Goal: Task Accomplishment & Management: Complete application form

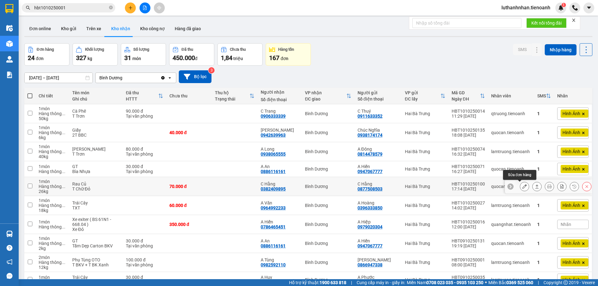
click at [523, 186] on icon at bounding box center [525, 187] width 4 height 4
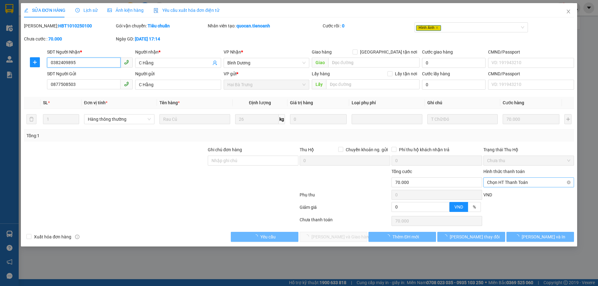
type input "0382409895"
type input "C Hằng"
type input "0877508503"
type input "C Hằng"
type input "0"
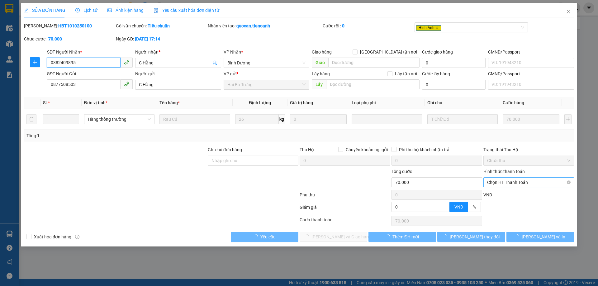
type input "70.000"
click at [521, 183] on span "Chọn HT Thanh Toán" at bounding box center [529, 182] width 83 height 9
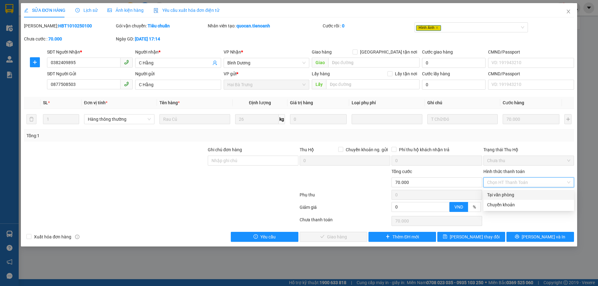
click at [515, 195] on div "Tại văn phòng" at bounding box center [529, 195] width 83 height 7
type input "0"
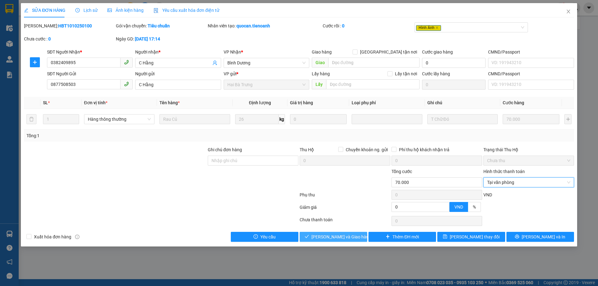
click at [335, 241] on button "Lưu và Giao hàng" at bounding box center [334, 237] width 68 height 10
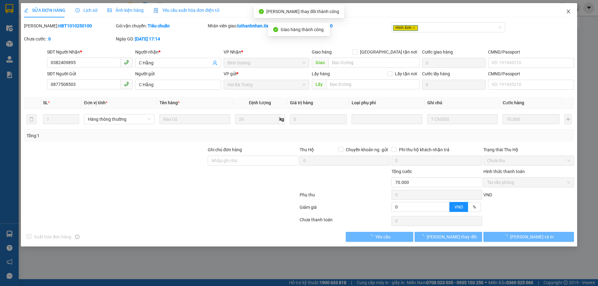
click at [570, 13] on icon "close" at bounding box center [568, 11] width 5 height 5
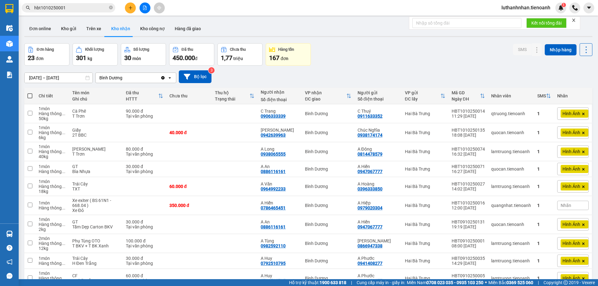
click at [379, 50] on div "Đơn hàng 23 đơn Khối lượng 301 kg Số lượng 30 món Đã thu 450.000 đ Chưa thu 1,7…" at bounding box center [308, 54] width 569 height 22
click at [126, 9] on button at bounding box center [130, 7] width 11 height 11
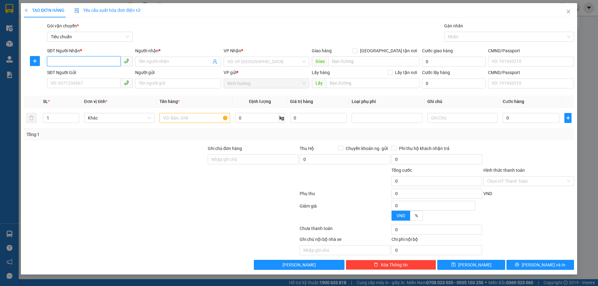
click at [85, 58] on input "SĐT Người Nhận *" at bounding box center [84, 61] width 74 height 10
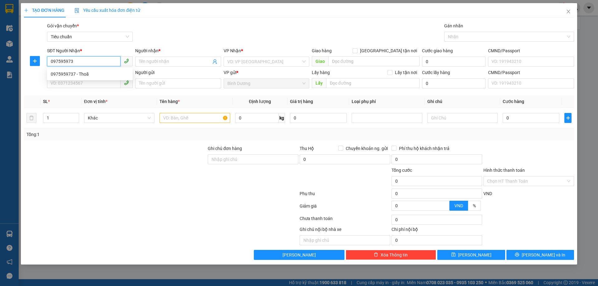
type input "0975959737"
click at [87, 75] on div "0975959737 - Thoã" at bounding box center [90, 74] width 78 height 7
type input "Thoã"
type input "40.000"
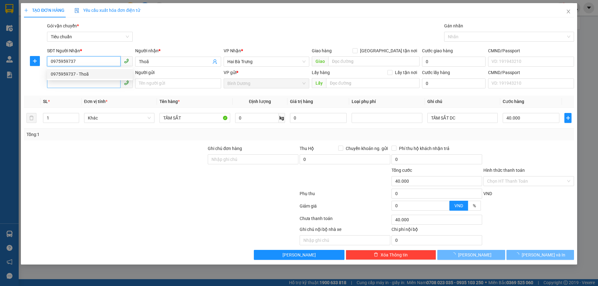
type input "0975959737"
click at [89, 83] on input "SĐT Người Gửi" at bounding box center [84, 83] width 74 height 10
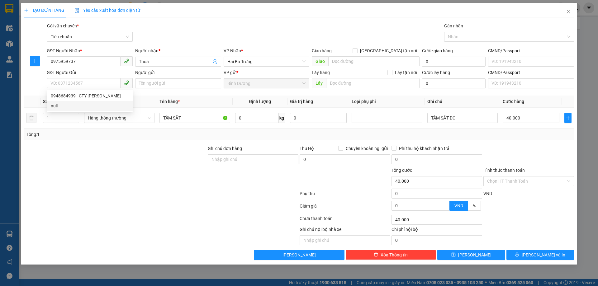
click at [113, 194] on div at bounding box center [161, 195] width 276 height 12
click at [523, 118] on input "40.000" at bounding box center [531, 118] width 57 height 10
type input "6"
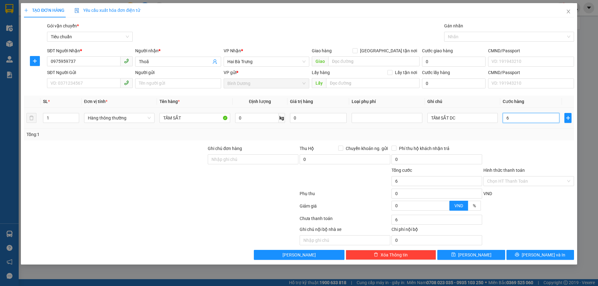
type input "60"
type input "60.000"
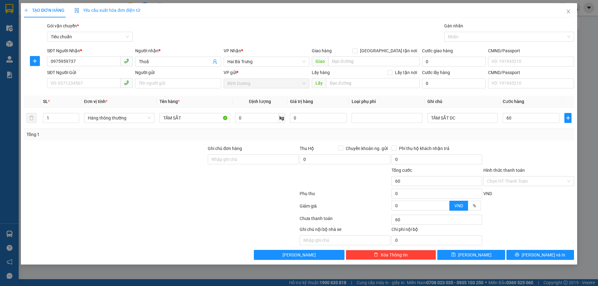
type input "60.000"
click at [535, 152] on div at bounding box center [529, 156] width 92 height 22
click at [546, 253] on span "[PERSON_NAME] và In" at bounding box center [544, 255] width 44 height 7
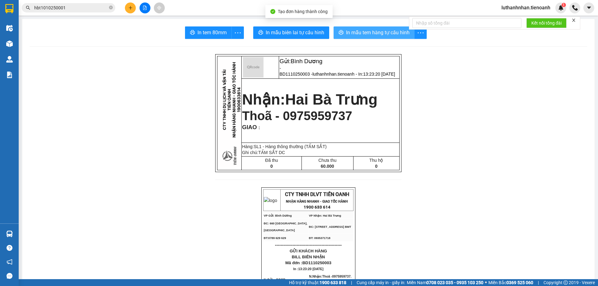
click at [355, 33] on span "In mẫu tem hàng tự cấu hình" at bounding box center [378, 33] width 64 height 8
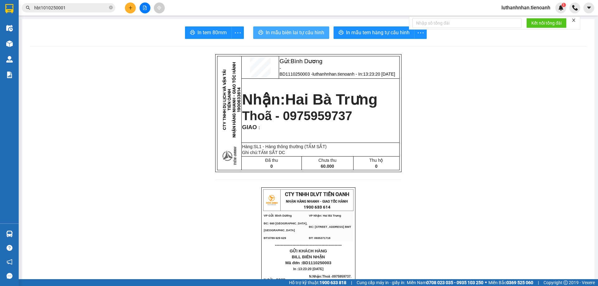
click at [279, 33] on span "In mẫu biên lai tự cấu hình" at bounding box center [295, 33] width 59 height 8
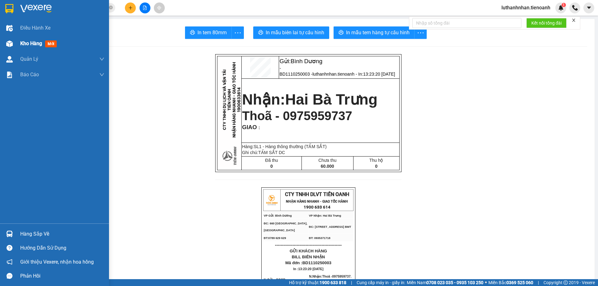
click at [14, 42] on div at bounding box center [9, 43] width 11 height 11
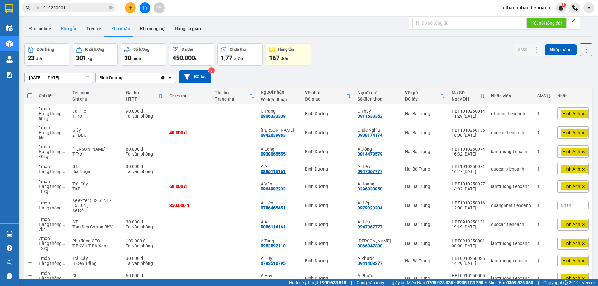
click at [72, 32] on button "Kho gửi" at bounding box center [68, 28] width 25 height 15
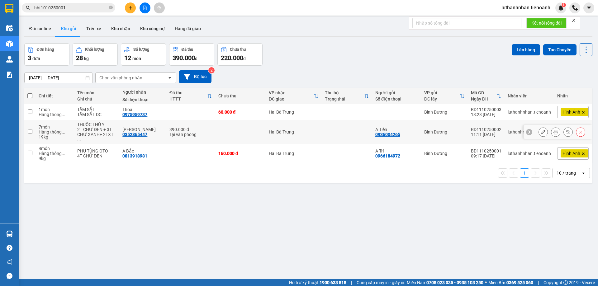
click at [203, 127] on div "390.000 đ" at bounding box center [191, 129] width 43 height 5
checkbox input "true"
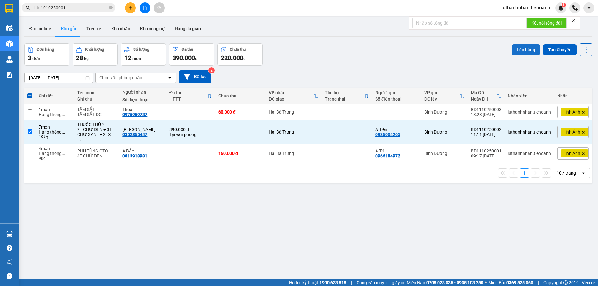
click at [525, 51] on button "Lên hàng" at bounding box center [526, 49] width 28 height 11
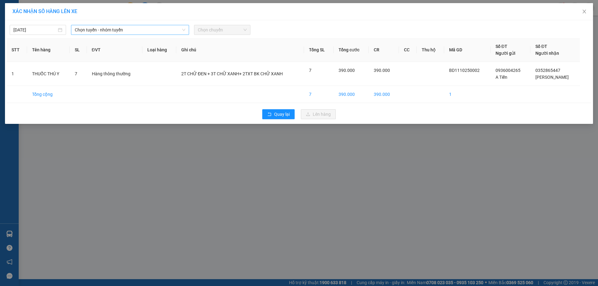
click at [137, 31] on span "Chọn tuyến - nhóm tuyến" at bounding box center [130, 29] width 111 height 9
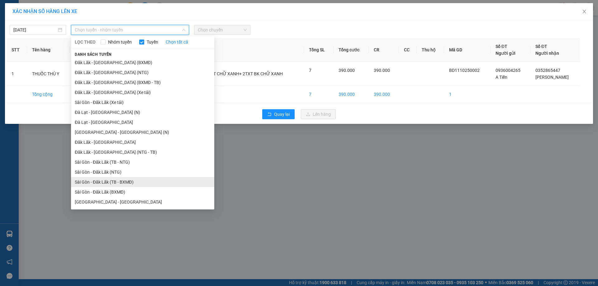
click at [122, 182] on li "Sài Gòn - Đăk Lăk (TB - BXMĐ)" at bounding box center [142, 182] width 143 height 10
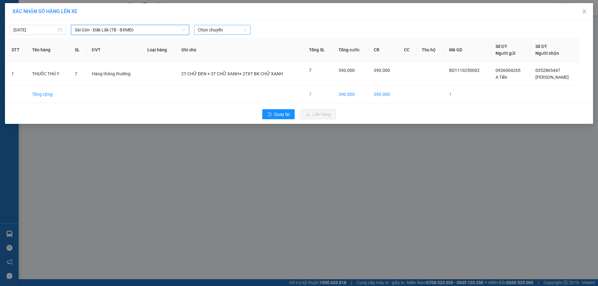
click at [207, 28] on span "Chọn chuyến" at bounding box center [222, 29] width 49 height 9
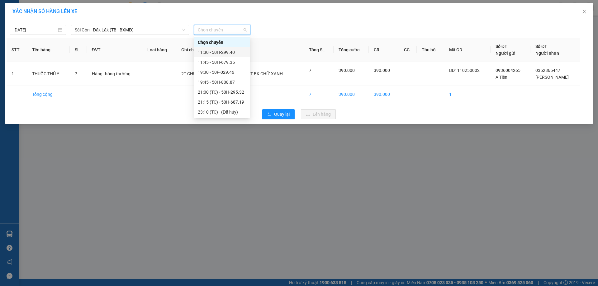
click at [221, 54] on div "11:30 - 50H-299.40" at bounding box center [222, 52] width 49 height 7
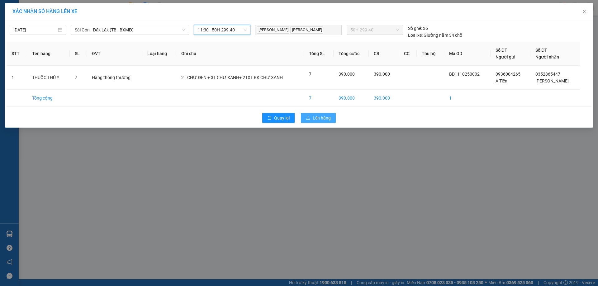
click at [310, 122] on button "Lên hàng" at bounding box center [318, 118] width 35 height 10
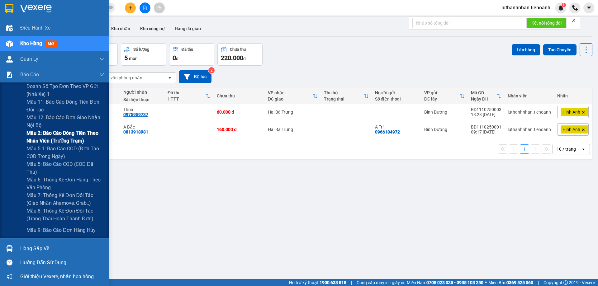
click at [72, 141] on span "Mẫu 2: Báo cáo dòng tiền theo nhân viên (Trưởng Trạm)" at bounding box center [65, 137] width 78 height 16
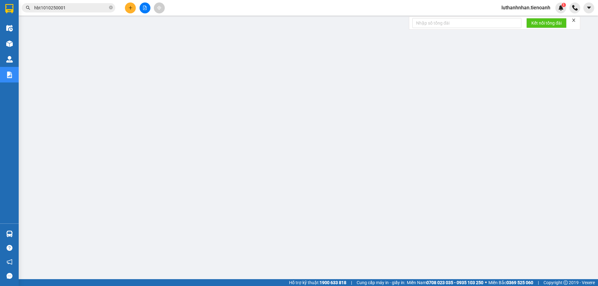
click at [533, 8] on span "luthanhnhan.tienoanh" at bounding box center [526, 8] width 59 height 8
click at [526, 20] on span "Đăng xuất" at bounding box center [529, 19] width 46 height 7
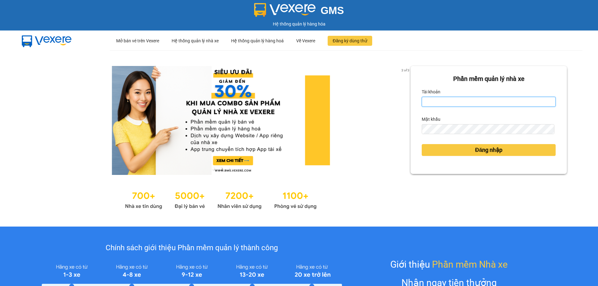
click at [517, 100] on input "Tài khoản" at bounding box center [489, 102] width 134 height 10
type input "duykha.tienoanh"
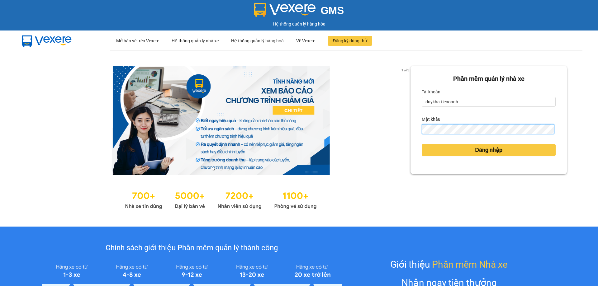
click at [422, 144] on button "Đăng nhập" at bounding box center [489, 150] width 134 height 12
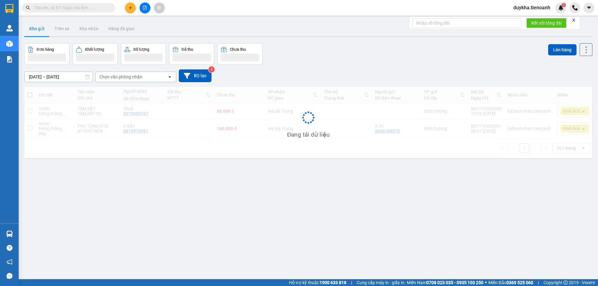
click at [128, 11] on button at bounding box center [130, 7] width 11 height 11
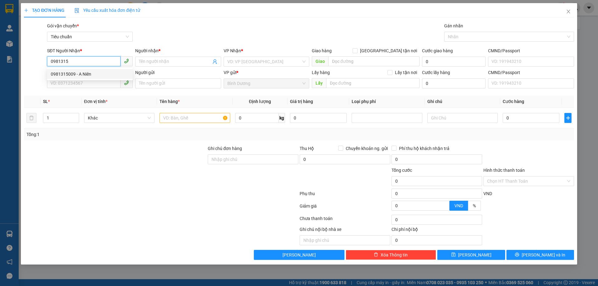
drag, startPoint x: 62, startPoint y: 74, endPoint x: 66, endPoint y: 79, distance: 7.5
click at [63, 74] on div "0981315009 - A Niên" at bounding box center [90, 74] width 78 height 7
type input "0981315009"
type input "A Niên"
type input "0981315009"
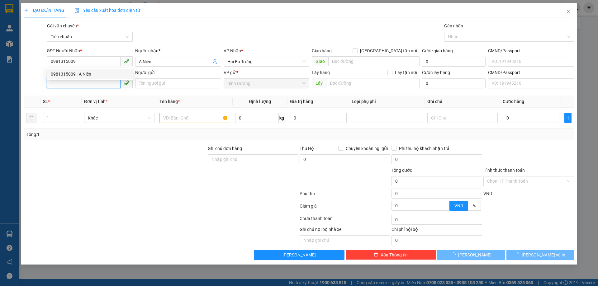
type input "160.000"
click at [67, 83] on input "SĐT Người Gửi" at bounding box center [84, 83] width 74 height 10
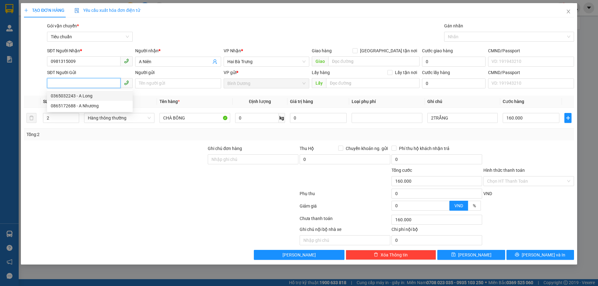
click at [91, 96] on div "0365032243 - A Long" at bounding box center [90, 96] width 78 height 7
type input "0365032243"
type input "A Long"
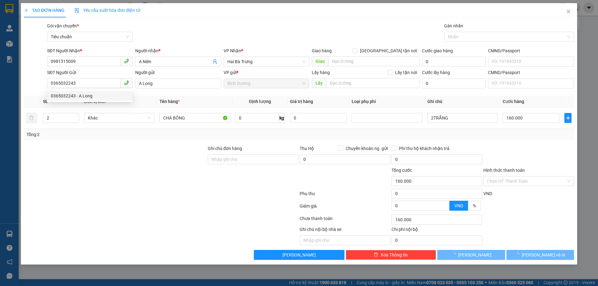
click at [177, 205] on div at bounding box center [161, 207] width 276 height 12
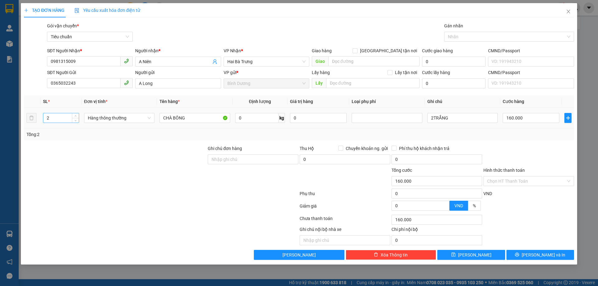
click at [57, 123] on input "2" at bounding box center [61, 117] width 36 height 9
type input "1"
click at [89, 85] on input "0365032243" at bounding box center [84, 83] width 74 height 10
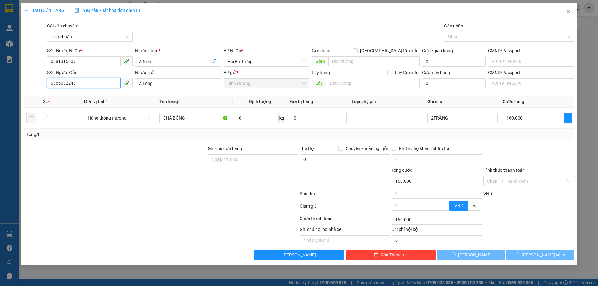
type input "0"
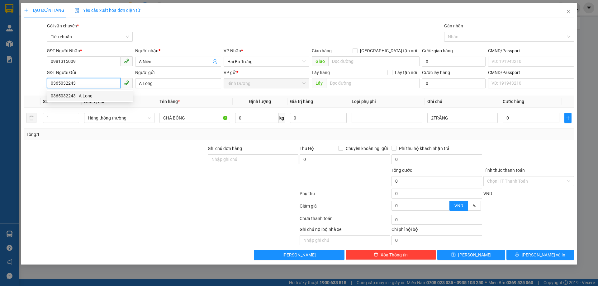
drag, startPoint x: 108, startPoint y: 85, endPoint x: 44, endPoint y: 88, distance: 64.0
click at [59, 87] on input "0365032243" at bounding box center [84, 83] width 74 height 10
type input "0"
click at [82, 96] on th "Đơn vị tính *" at bounding box center [119, 102] width 75 height 12
click at [95, 84] on input "0865" at bounding box center [84, 83] width 74 height 10
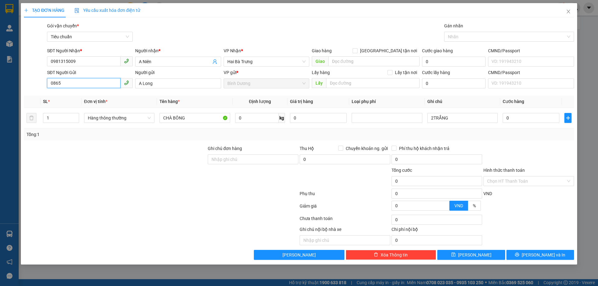
click at [82, 84] on input "0865" at bounding box center [84, 83] width 74 height 10
click at [102, 98] on div "0865172688 - A Nhương" at bounding box center [90, 96] width 78 height 7
type input "0865172688"
type input "A Nhương"
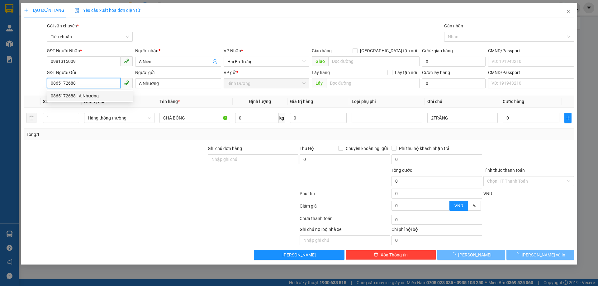
type input "0865172688"
click at [123, 199] on div at bounding box center [161, 195] width 276 height 12
type input "60.000"
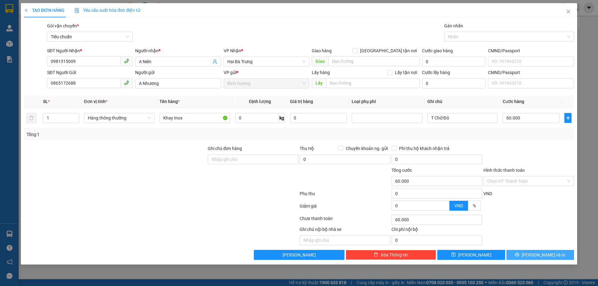
click at [522, 255] on button "[PERSON_NAME] và In" at bounding box center [541, 255] width 68 height 10
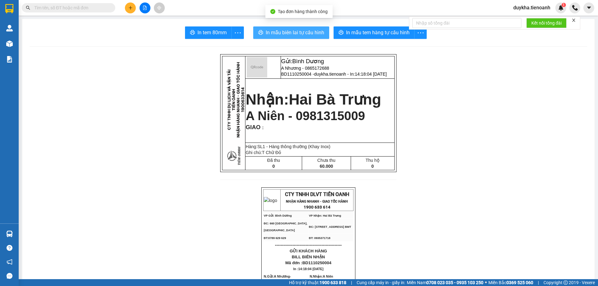
click at [326, 29] on button "In mẫu biên lai tự cấu hình" at bounding box center [291, 32] width 76 height 12
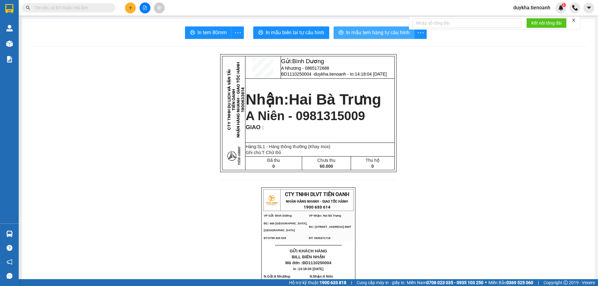
click at [378, 33] on span "In mẫu tem hàng tự cấu hình" at bounding box center [378, 33] width 64 height 8
click at [131, 7] on icon "plus" at bounding box center [130, 8] width 4 height 4
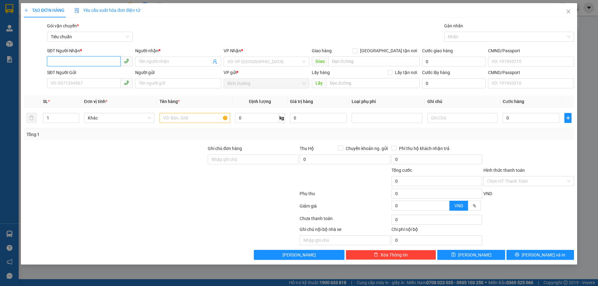
type input "9"
type input "0842975579"
click at [153, 60] on input "Người nhận *" at bounding box center [175, 61] width 72 height 7
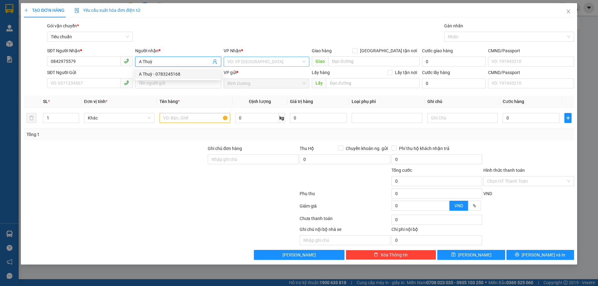
type input "A Thuỳ"
click at [237, 63] on input "search" at bounding box center [265, 61] width 74 height 9
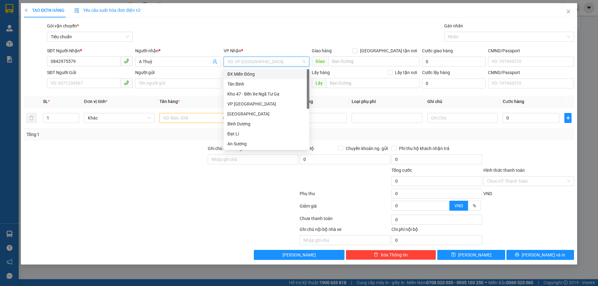
scroll to position [60, 0]
click at [250, 95] on div "Hai Bà Trưng" at bounding box center [267, 94] width 78 height 7
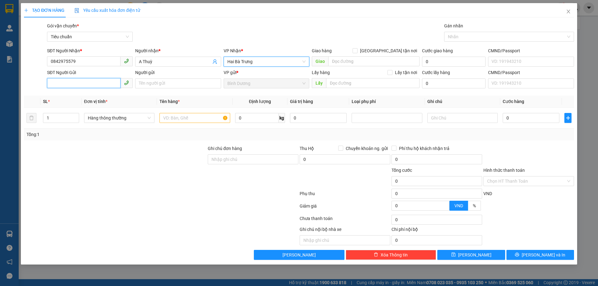
click at [86, 84] on input "SĐT Người Gửi" at bounding box center [84, 83] width 74 height 10
type input "0908892901"
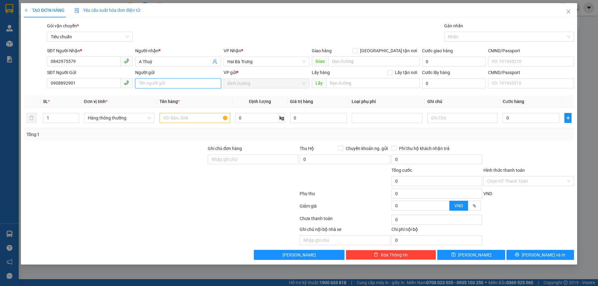
click at [154, 85] on input "Người gửi" at bounding box center [178, 84] width 86 height 10
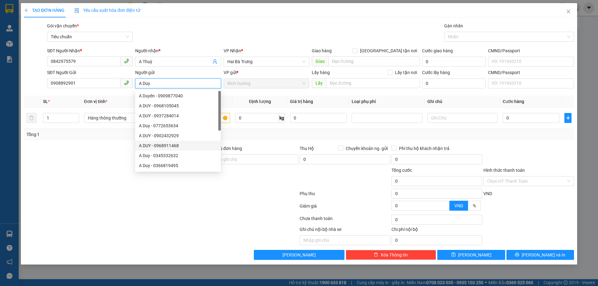
type input "A Duy"
click at [129, 219] on div at bounding box center [161, 220] width 276 height 12
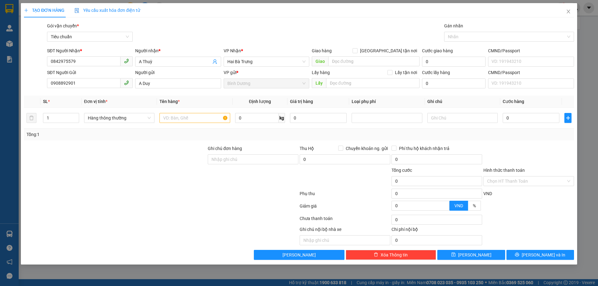
click at [172, 154] on div at bounding box center [115, 156] width 184 height 22
click at [174, 121] on input "text" at bounding box center [195, 118] width 70 height 10
type input "Giấy Tờ"
click at [461, 121] on input "text" at bounding box center [463, 118] width 70 height 10
type input "Bìa nhựa"
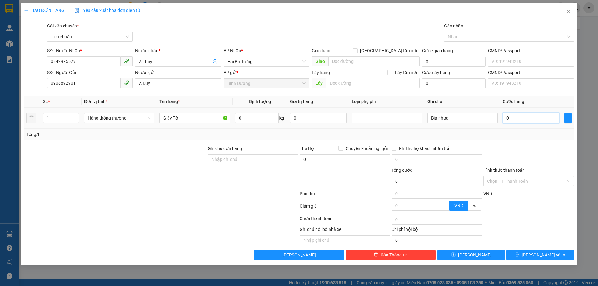
click at [521, 121] on input "0" at bounding box center [531, 118] width 57 height 10
type input "3"
type input "30"
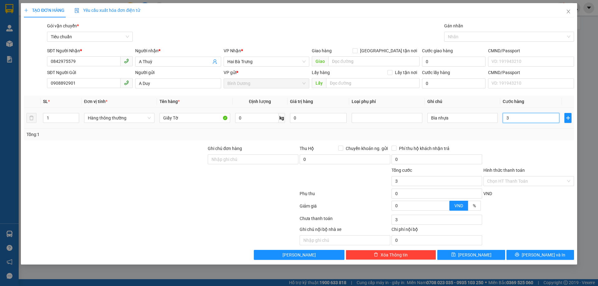
type input "30"
type input "30.000"
click at [526, 133] on div "Tổng: 1" at bounding box center [299, 134] width 546 height 7
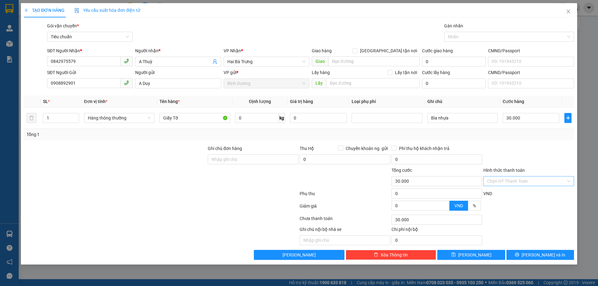
click at [511, 183] on input "Hình thức thanh toán" at bounding box center [527, 181] width 79 height 9
click at [506, 190] on div "Tại văn phòng" at bounding box center [529, 194] width 91 height 10
type input "0"
click at [526, 253] on button "[PERSON_NAME] và In" at bounding box center [541, 255] width 68 height 10
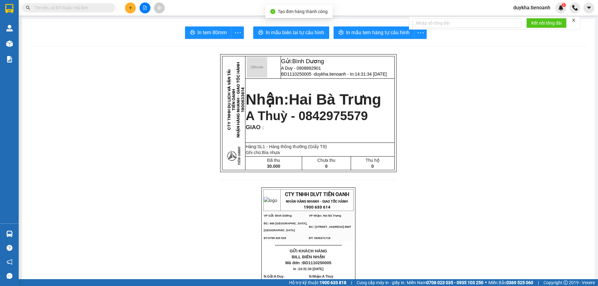
click at [266, 31] on span "In mẫu biên lai tự cấu hình" at bounding box center [295, 33] width 59 height 8
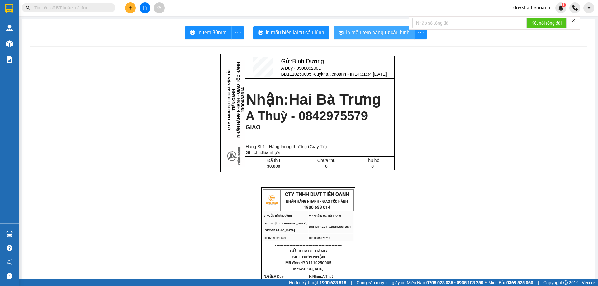
click at [363, 30] on span "In mẫu tem hàng tự cấu hình" at bounding box center [378, 33] width 64 height 8
click at [130, 10] on button at bounding box center [130, 7] width 11 height 11
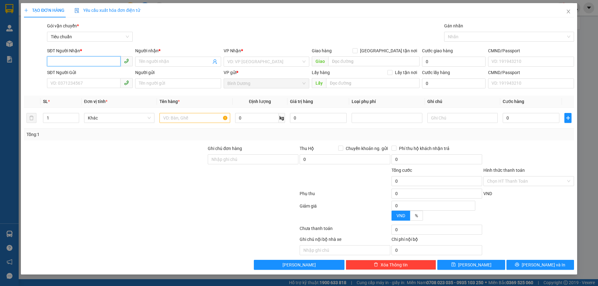
click at [95, 66] on input "SĐT Người Nhận *" at bounding box center [84, 61] width 74 height 10
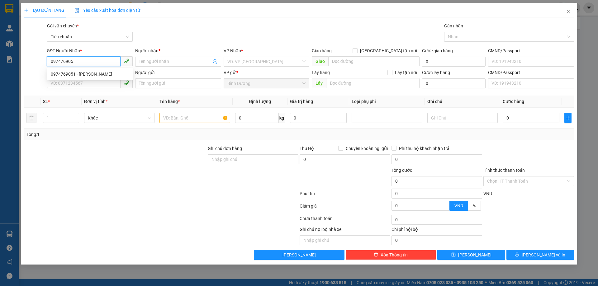
type input "0974769051"
click at [95, 75] on div "0974769051 - [PERSON_NAME]" at bounding box center [90, 74] width 78 height 7
type input "[PERSON_NAME]"
type input "0974769051"
click at [94, 84] on input "SĐT Người Gửi" at bounding box center [84, 83] width 74 height 10
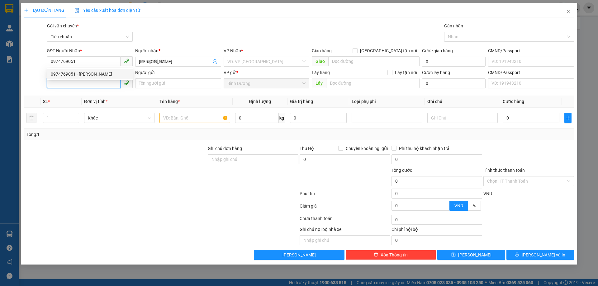
type input "80.000"
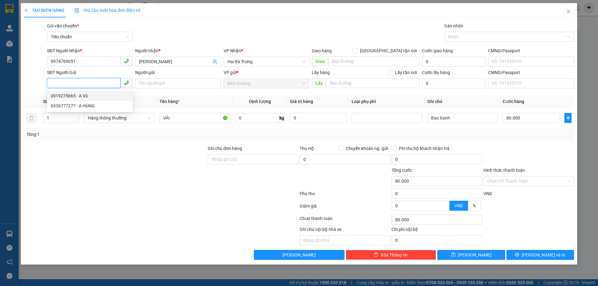
click at [99, 98] on div "0919275665 - A Vũ" at bounding box center [90, 96] width 78 height 7
type input "0919275665"
type input "A Vũ"
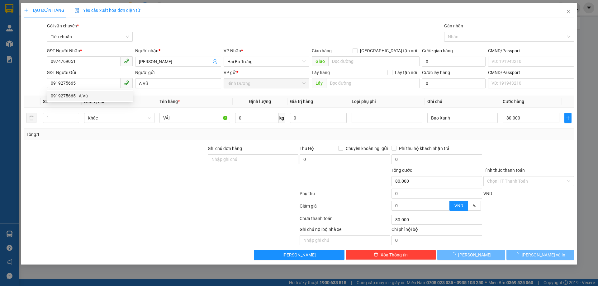
drag, startPoint x: 126, startPoint y: 171, endPoint x: 165, endPoint y: 151, distance: 44.3
click at [126, 172] on div at bounding box center [115, 178] width 184 height 22
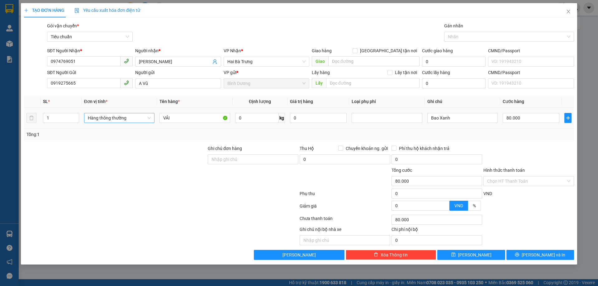
click at [152, 119] on div "Hàng thông thường" at bounding box center [119, 118] width 70 height 10
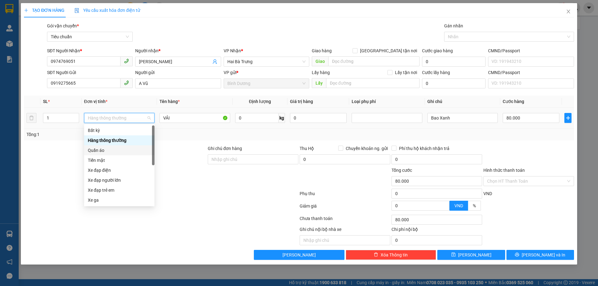
click at [99, 150] on div "Quần áo" at bounding box center [119, 150] width 63 height 7
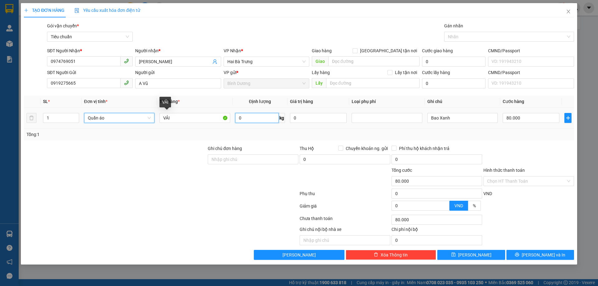
click at [261, 119] on input "0" at bounding box center [257, 118] width 44 height 10
type input "0"
type input "20"
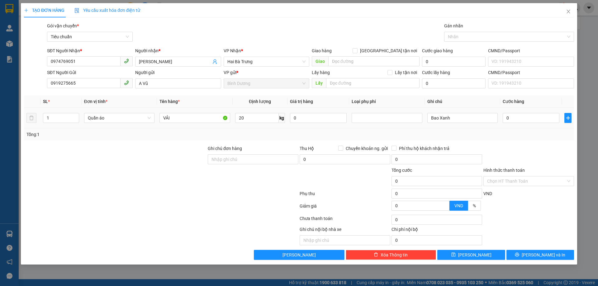
click at [259, 127] on td "20 kg" at bounding box center [260, 118] width 55 height 21
type input "60.000"
drag, startPoint x: 465, startPoint y: 117, endPoint x: 368, endPoint y: 117, distance: 96.9
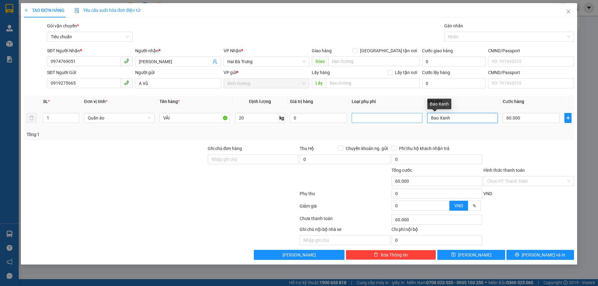
click at [368, 117] on tr "1 Quần áo VẢI 20 kg 0 Bao Xanh 60.000" at bounding box center [299, 118] width 550 height 21
type input "Cục Đen BKv"
click at [539, 258] on span "[PERSON_NAME] và In" at bounding box center [544, 255] width 44 height 7
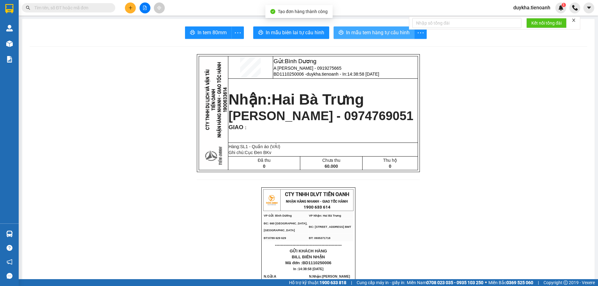
click at [348, 35] on span "In mẫu tem hàng tự cấu hình" at bounding box center [378, 33] width 64 height 8
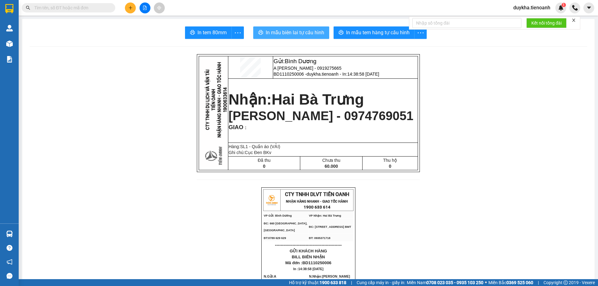
click at [311, 28] on button "In mẫu biên lai tự cấu hình" at bounding box center [291, 32] width 76 height 12
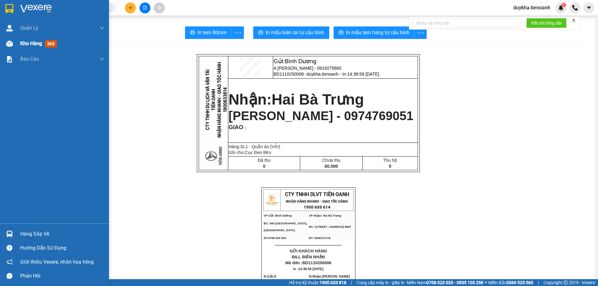
click at [25, 41] on span "Kho hàng" at bounding box center [31, 44] width 22 height 6
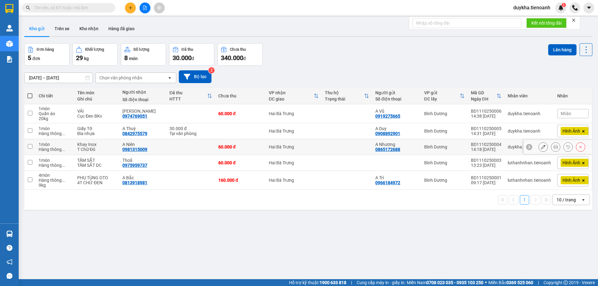
click at [554, 147] on button at bounding box center [556, 147] width 9 height 11
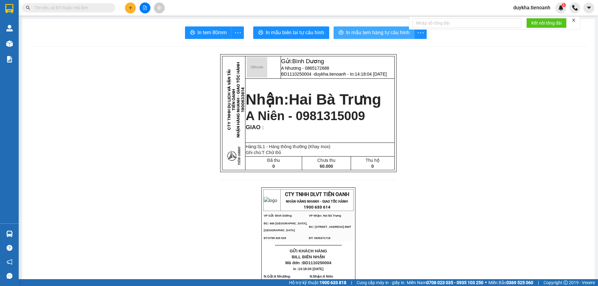
click at [384, 31] on span "In mẫu tem hàng tự cấu hình" at bounding box center [378, 33] width 64 height 8
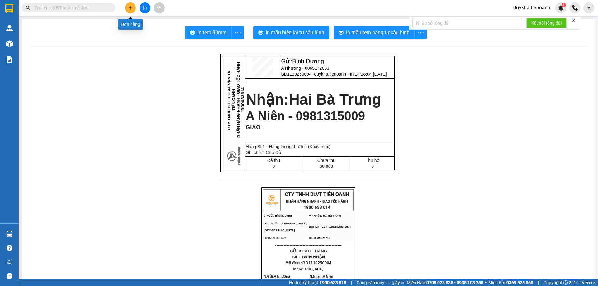
click at [128, 7] on icon "plus" at bounding box center [130, 8] width 4 height 4
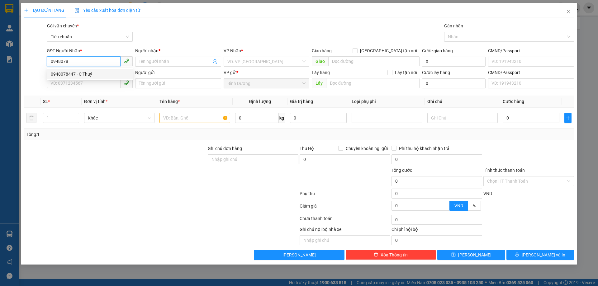
click at [79, 75] on div "0948078447 - C Thuý" at bounding box center [90, 74] width 78 height 7
type input "0948078447"
type input "C Thuý"
checkbox input "true"
type input "37 [PERSON_NAME],[GEOGRAPHIC_DATA], [GEOGRAPHIC_DATA]"
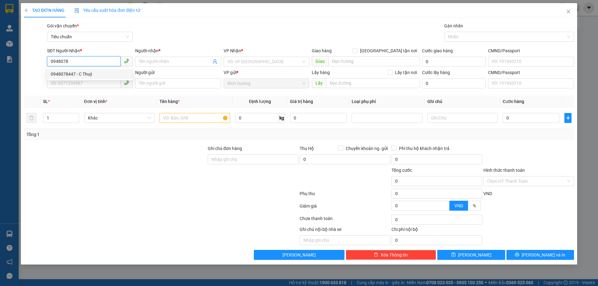
type input "100.000"
type input "190.000"
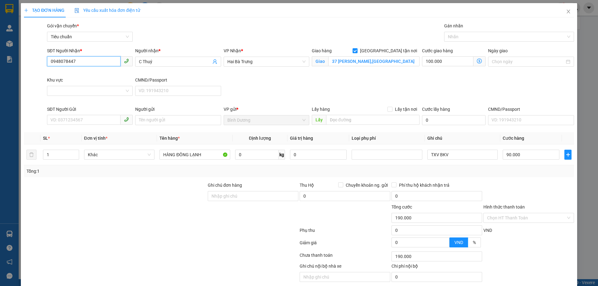
drag, startPoint x: 79, startPoint y: 75, endPoint x: 124, endPoint y: 116, distance: 61.1
click at [86, 86] on div at bounding box center [90, 91] width 86 height 10
type input "0948078447"
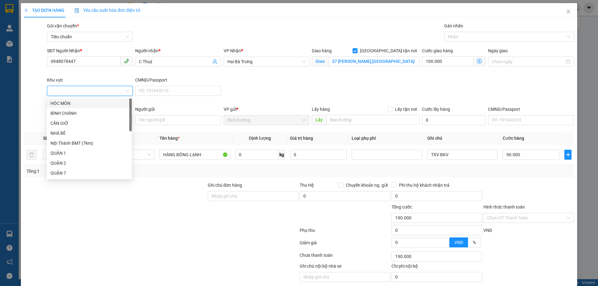
click at [415, 95] on div "SĐT Người Nhận * 0948078447 Người nhận * C Thuý VP Nhận * Hai Bà Trưng Giao hàn…" at bounding box center [311, 76] width 530 height 59
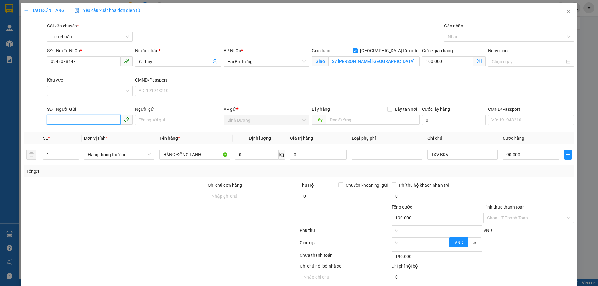
click at [91, 119] on input "SĐT Người Gửi" at bounding box center [84, 120] width 74 height 10
click at [93, 143] on div "0934275858 - A Cường" at bounding box center [89, 142] width 78 height 7
type input "0934275858"
type input "A Cường"
click at [118, 204] on form "Ghi chú đơn hàng Thu Hộ Chuyển khoản ng. gửi 0 Phí thu hộ khách nhận trả 0 Tổng…" at bounding box center [299, 216] width 550 height 69
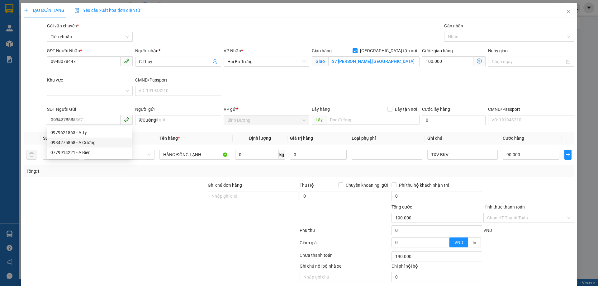
type input "280.000"
click at [252, 155] on input "0" at bounding box center [257, 155] width 44 height 10
type input "6"
type input "55"
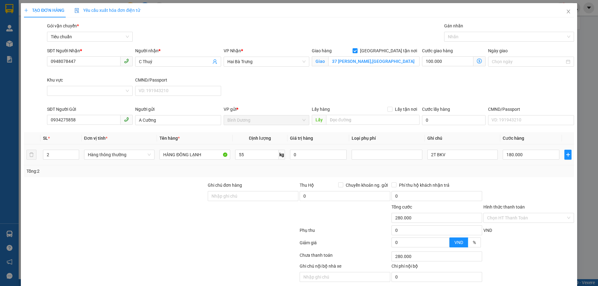
click at [255, 166] on div "Tổng: 2" at bounding box center [299, 172] width 550 height 12
type input "200.000"
type input "100.000"
click at [520, 153] on input "100.000" at bounding box center [531, 155] width 57 height 10
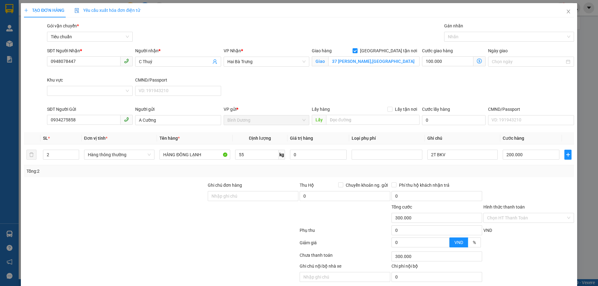
click at [525, 176] on div "Tổng: 2" at bounding box center [299, 172] width 550 height 12
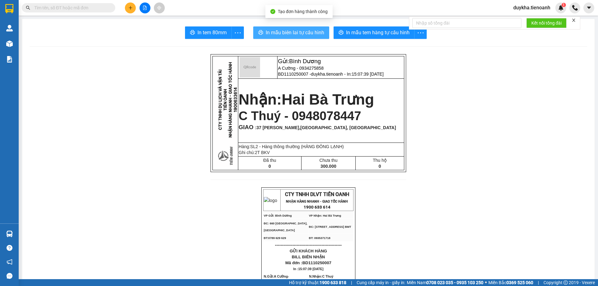
click at [265, 28] on button "In mẫu biên lai tự cấu hình" at bounding box center [291, 32] width 76 height 12
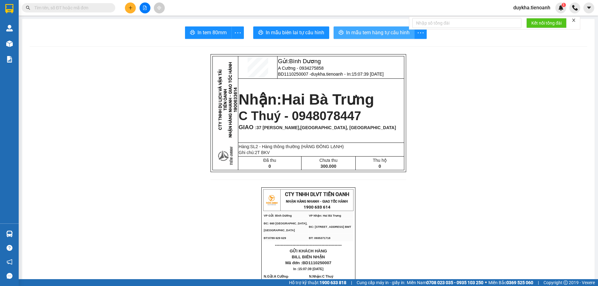
click at [377, 37] on button "In mẫu tem hàng tự cấu hình" at bounding box center [374, 32] width 81 height 12
